Goal: Check status: Check status

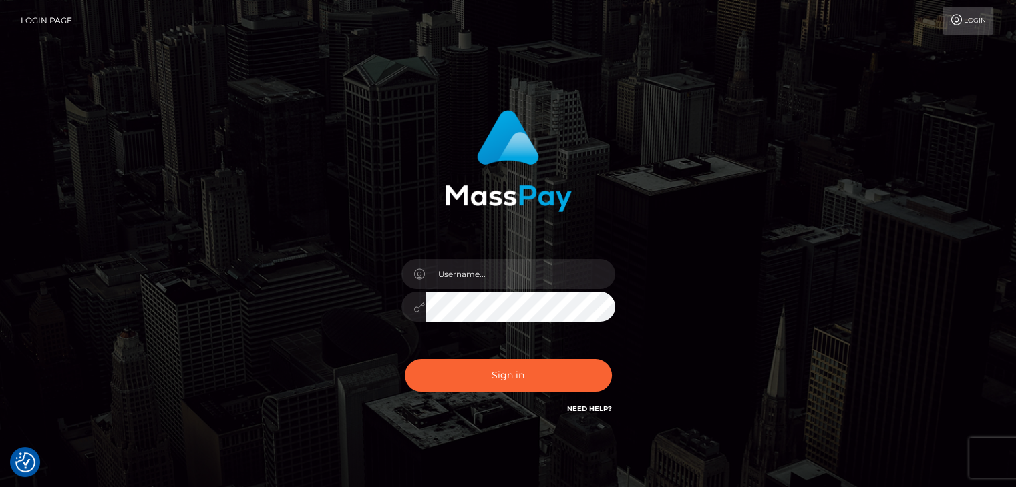
click at [490, 328] on div at bounding box center [508, 300] width 234 height 102
type input "Edward"
click at [507, 385] on button "Sign in" at bounding box center [508, 375] width 207 height 33
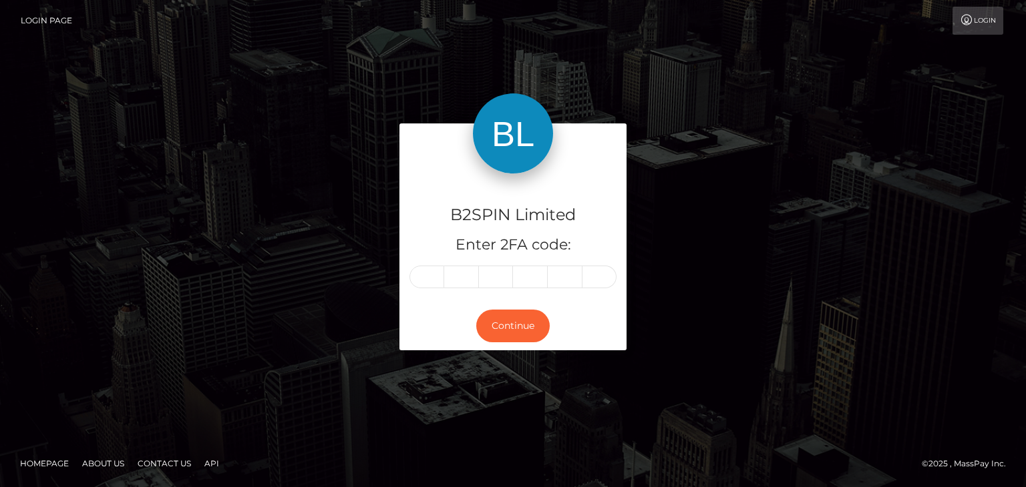
click at [437, 264] on div "B2SPIN Limited Enter 2FA code:" at bounding box center [512, 238] width 227 height 128
paste input "2"
type input "2"
type input "4"
type input "3"
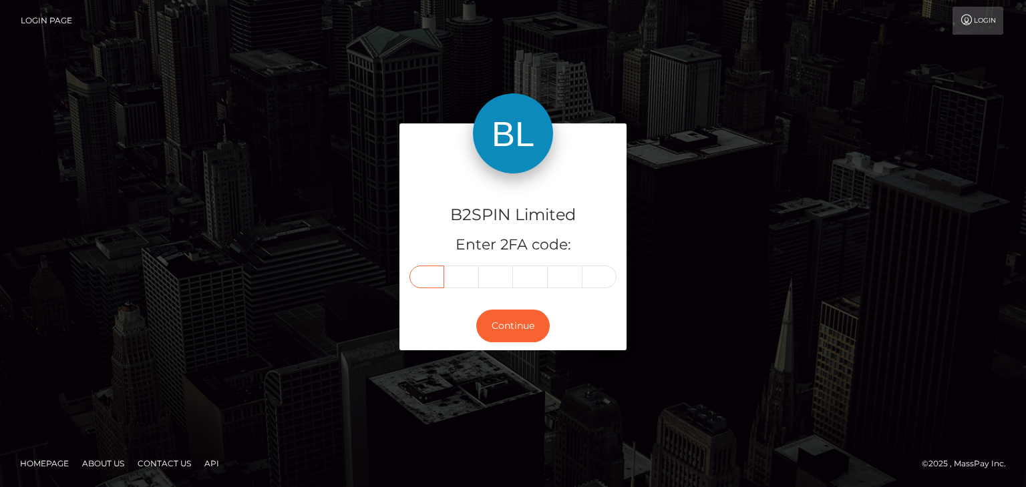
type input "7"
type input "1"
type input "7"
click at [491, 320] on button "Continue" at bounding box center [512, 326] width 73 height 33
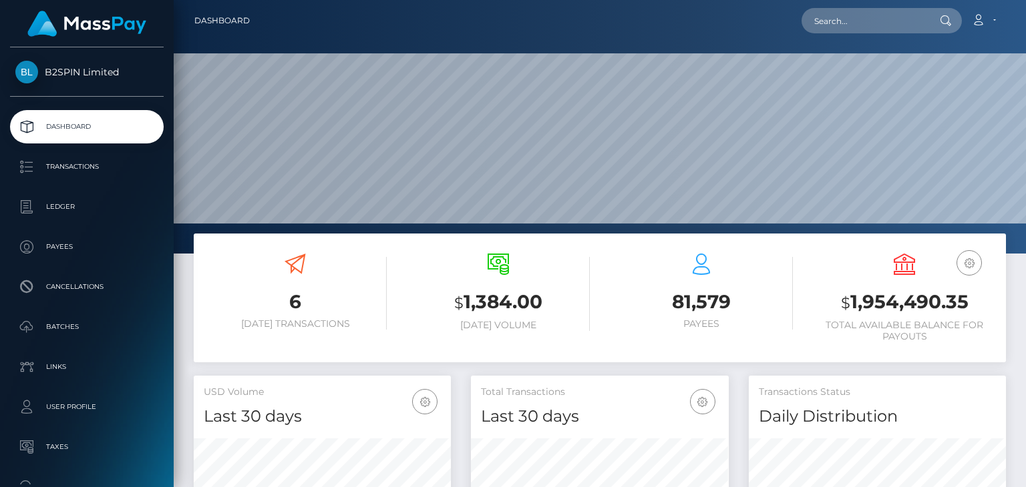
scroll to position [236, 256]
click at [864, 22] on input "text" at bounding box center [864, 20] width 126 height 25
paste input "e69ae9e7-4280-4a7d-979a-fc76b7022c61"
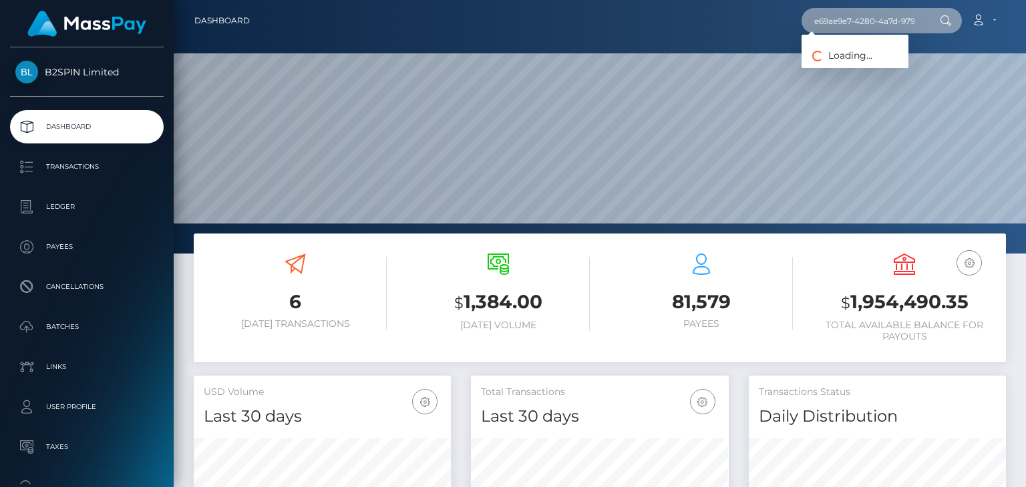
scroll to position [0, 63]
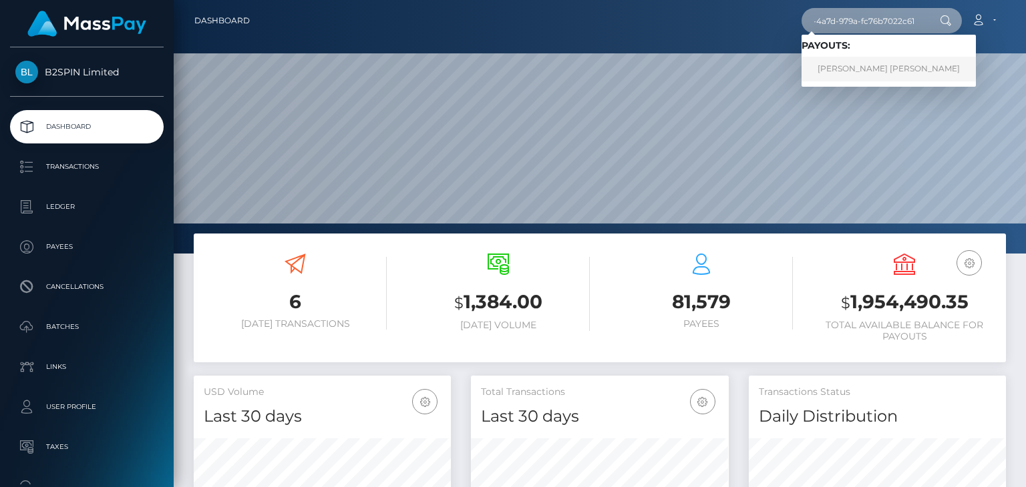
type input "e69ae9e7-4280-4a7d-979a-fc76b7022c61"
click at [853, 59] on link "CHARLES CHRISTOPHER PHILLIPS" at bounding box center [888, 69] width 174 height 25
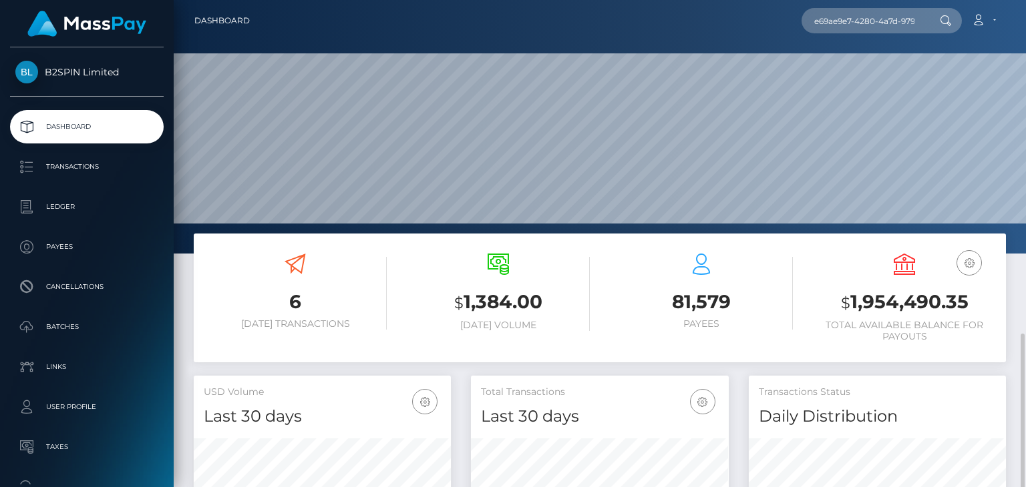
scroll to position [242, 0]
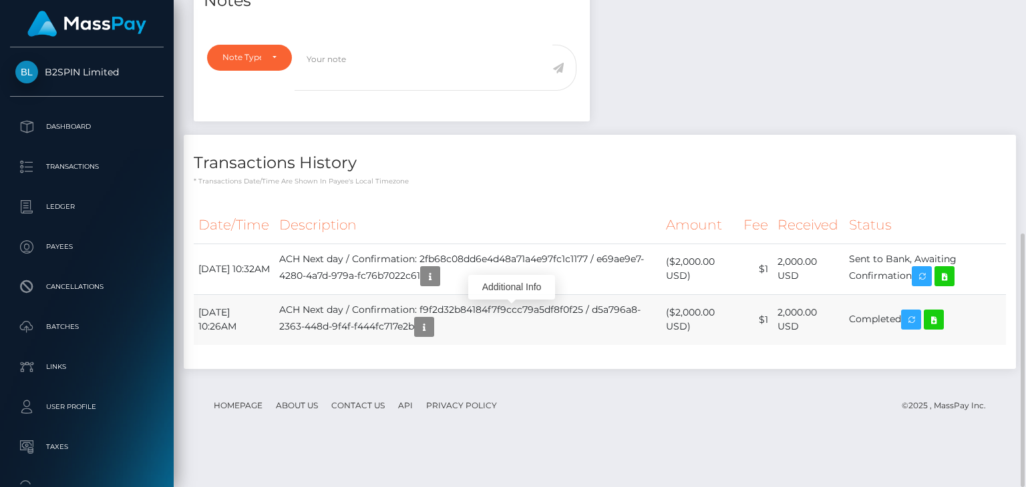
scroll to position [160, 256]
click at [458, 345] on td "ACH Next day / Confirmation: f9f2d32b84184f7f9ccc79a5df8f0f25 / d5a796a8-2363-4…" at bounding box center [467, 319] width 387 height 51
copy td "ACH Next day / Confirmation: f9f2d32b84184f7f9ccc79a5df8f0f25 / d5a796a8-2363-4…"
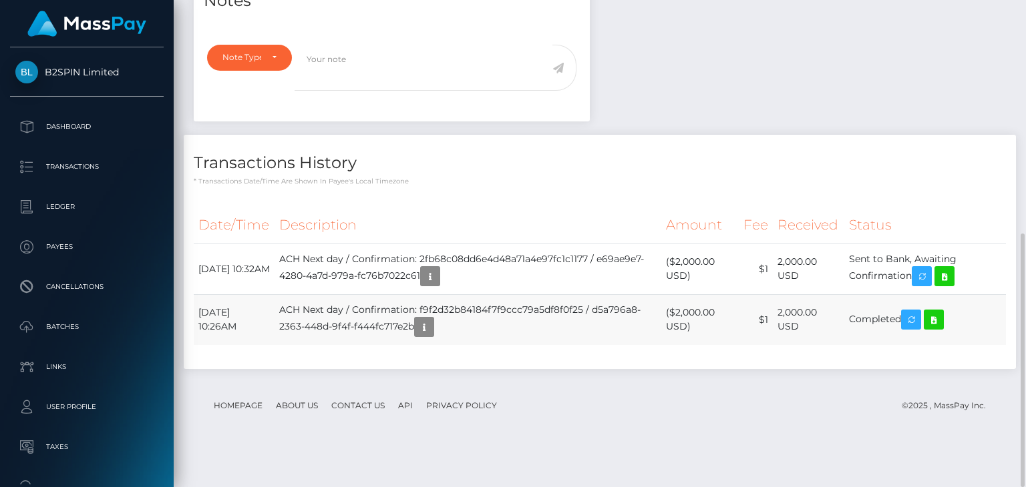
click at [427, 345] on td "ACH Next day / Confirmation: f9f2d32b84184f7f9ccc79a5df8f0f25 / d5a796a8-2363-4…" at bounding box center [467, 319] width 387 height 51
click at [417, 345] on td "ACH Next day / Confirmation: f9f2d32b84184f7f9ccc79a5df8f0f25 / d5a796a8-2363-4…" at bounding box center [467, 319] width 387 height 51
drag, startPoint x: 312, startPoint y: 364, endPoint x: 497, endPoint y: 364, distance: 185.6
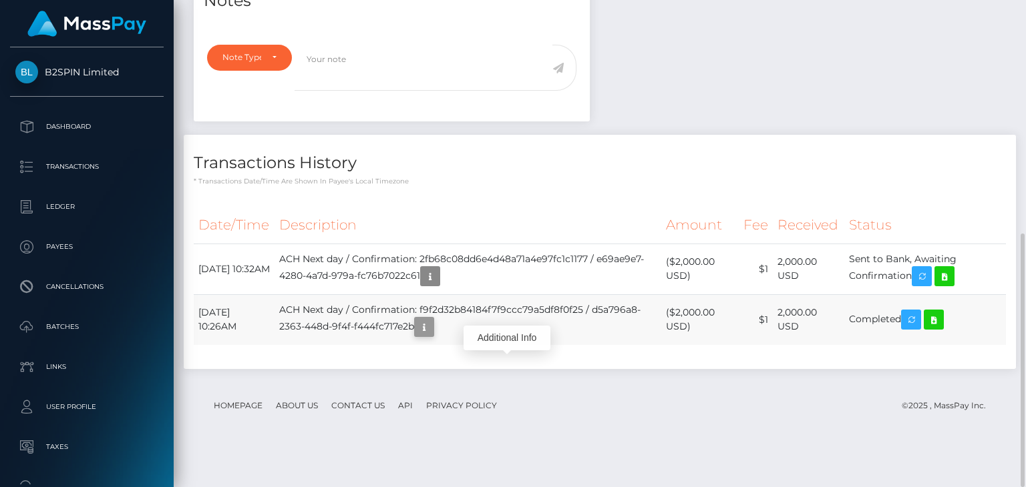
click at [497, 345] on td "ACH Next day / Confirmation: f9f2d32b84184f7f9ccc79a5df8f0f25 / d5a796a8-2363-4…" at bounding box center [467, 319] width 387 height 51
click at [493, 345] on td "ACH Next day / Confirmation: f9f2d32b84184f7f9ccc79a5df8f0f25 / d5a796a8-2363-4…" at bounding box center [467, 319] width 387 height 51
copy td "d5a796a8-2363-448d-9f4f-f444fc717e2b"
click at [941, 329] on icon at bounding box center [933, 320] width 16 height 17
click at [952, 285] on icon at bounding box center [944, 276] width 16 height 17
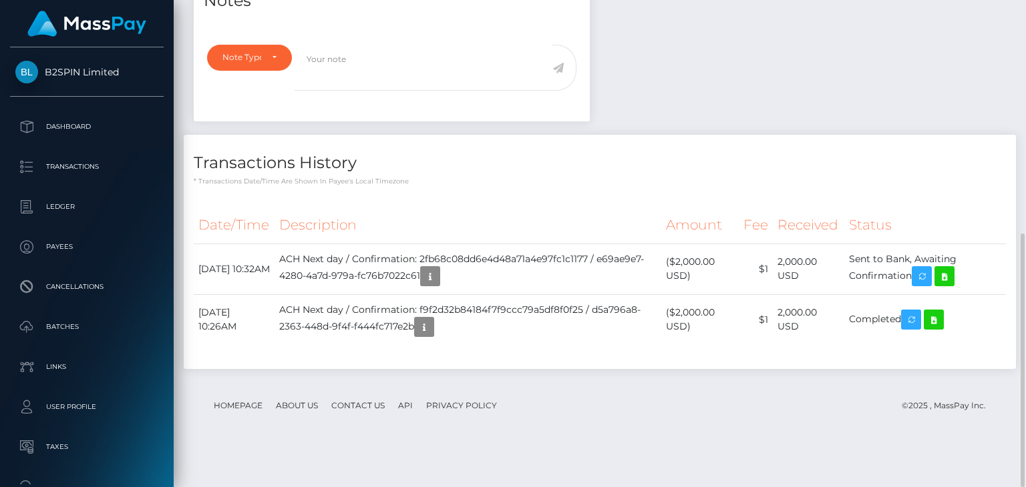
click at [696, 142] on div "Notes Note Type Compliance Clear Compliance General Note Type" at bounding box center [600, 178] width 832 height 410
click at [692, 150] on div "Notes Note Type Compliance Clear Compliance General Note Type" at bounding box center [600, 178] width 832 height 410
